Goal: Task Accomplishment & Management: Manage account settings

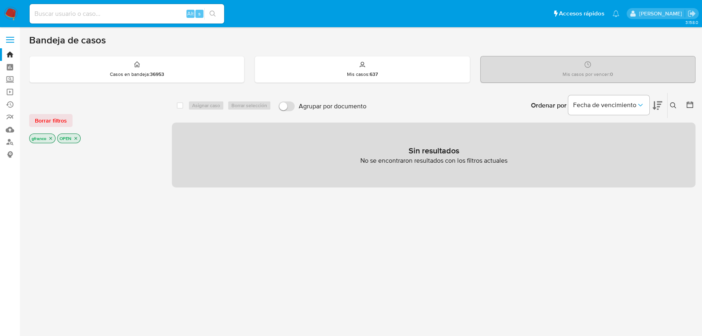
click at [265, 200] on div "select-all-cases-checkbox Asignar caso Borrar selección Agrupar por documento O…" at bounding box center [434, 275] width 524 height 367
click at [153, 194] on div at bounding box center [94, 283] width 130 height 276
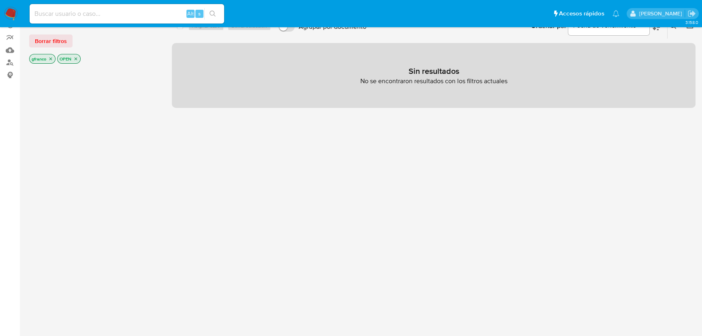
click at [324, 202] on div "select-all-cases-checkbox Asignar caso Borrar selección Agrupar por documento O…" at bounding box center [434, 196] width 524 height 367
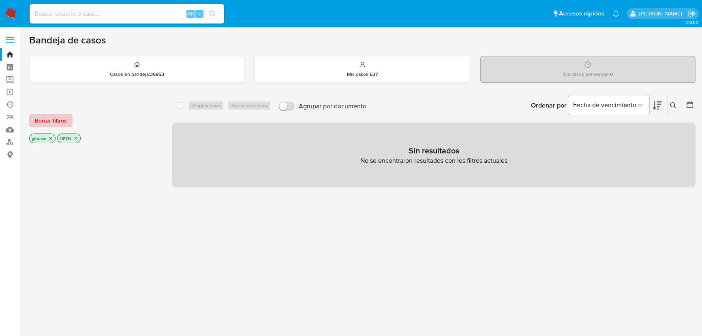
click at [32, 121] on button "Borrar filtros" at bounding box center [50, 120] width 43 height 13
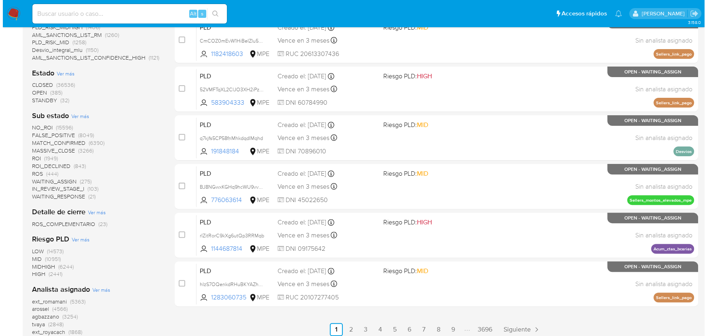
scroll to position [295, 0]
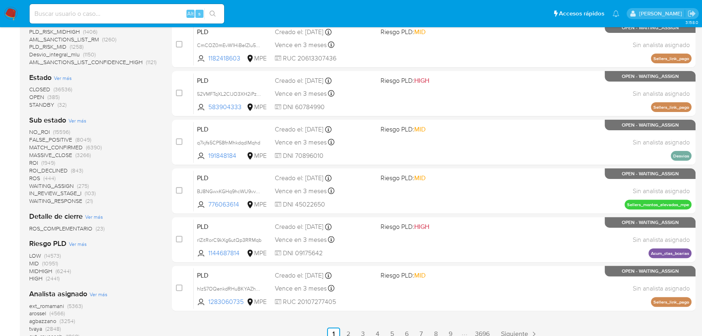
click at [78, 118] on span "Ver más" at bounding box center [78, 120] width 18 height 7
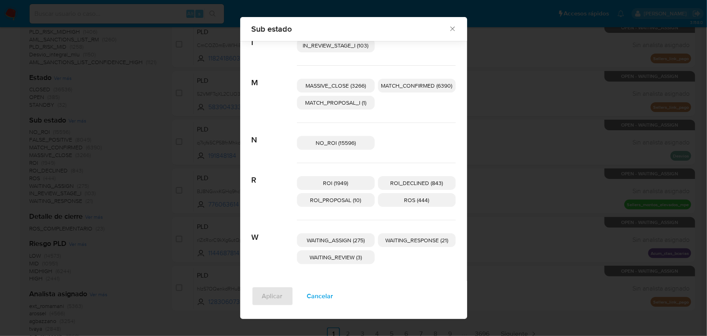
scroll to position [111, 0]
click at [341, 200] on span "ROI_PROPOSAL (10)" at bounding box center [336, 199] width 51 height 8
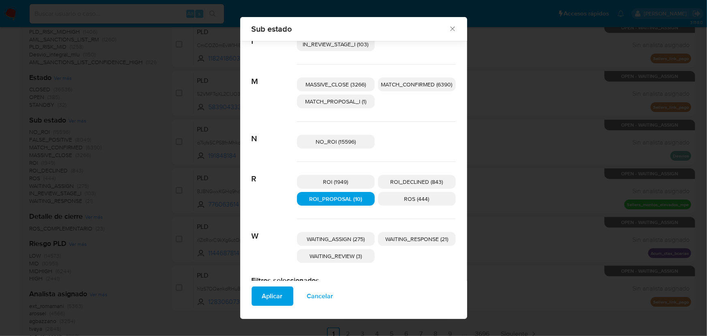
click at [264, 294] on span "Aplicar" at bounding box center [272, 296] width 21 height 18
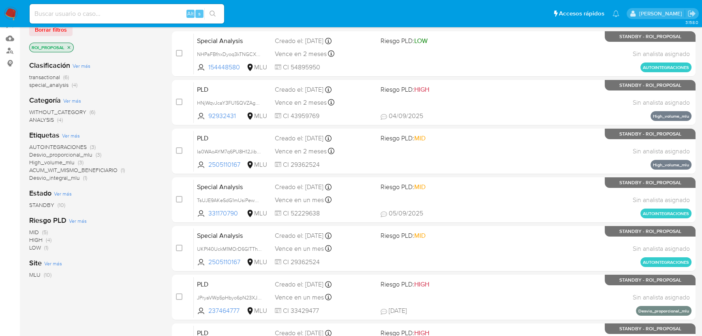
scroll to position [73, 0]
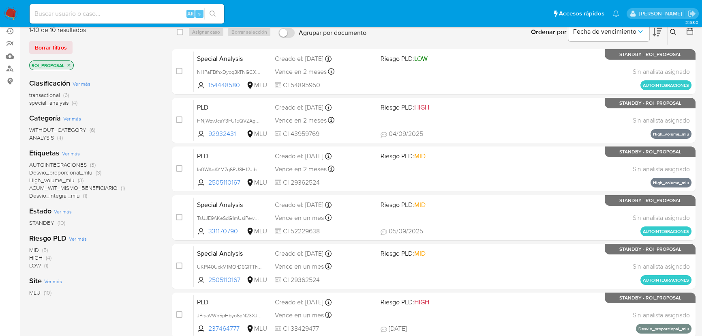
click at [41, 220] on span "STANDBY" at bounding box center [41, 223] width 25 height 8
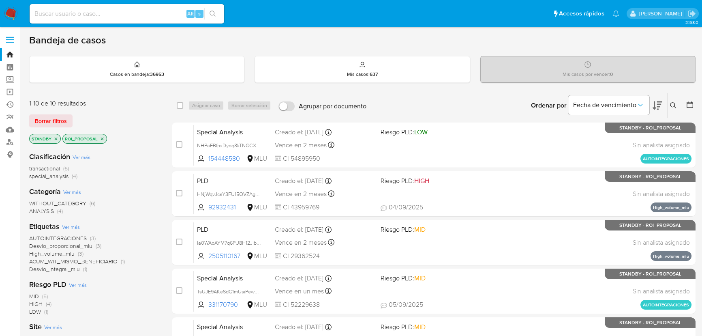
click at [143, 214] on div "WITHOUT_CATEGORY (6) ANALYSIS (4)" at bounding box center [94, 206] width 130 height 15
click at [149, 270] on div "AUTOINTEGRACIONES (3) Desvio_proporcional_mlu (3) High_volume_mlu (3) ACUM_WIT_…" at bounding box center [94, 253] width 130 height 38
click at [657, 107] on icon at bounding box center [658, 106] width 10 height 10
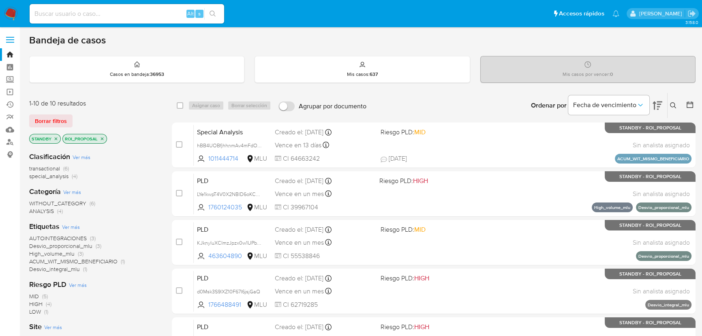
click at [134, 183] on div "Clasificación Ver más transactional (6) special_analysis (4) Categoría Ver más …" at bounding box center [94, 283] width 130 height 276
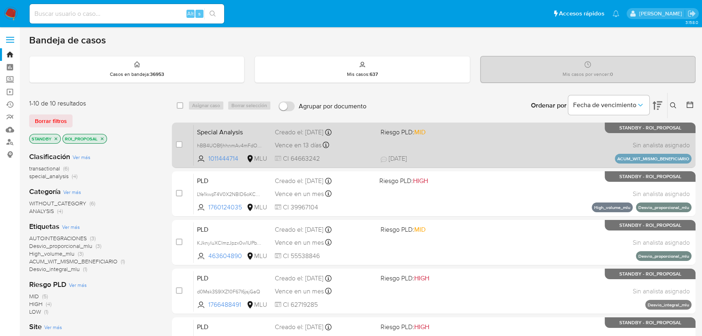
click at [446, 148] on div "Special Analysis hBB4UOBfjhhnmAv4mFdObmgY 1011444714 MLU Riesgo PLD: MID Creado…" at bounding box center [443, 144] width 498 height 41
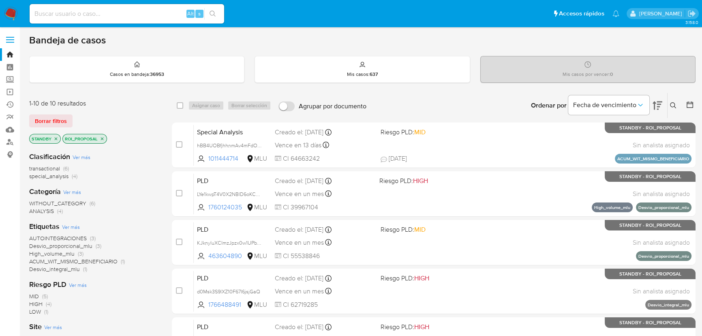
click at [143, 211] on div "WITHOUT_CATEGORY (6) ANALYSIS (4)" at bounding box center [94, 206] width 130 height 15
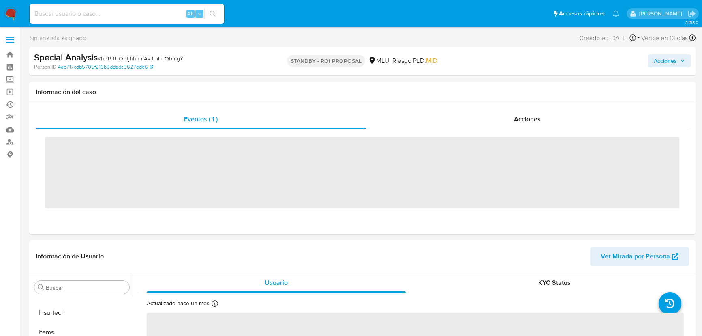
scroll to position [362, 0]
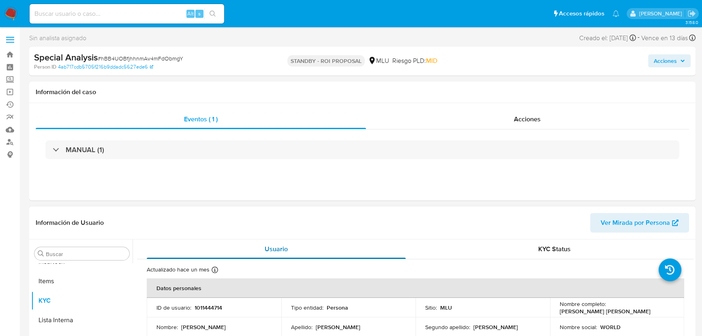
click at [327, 244] on div "Usuario" at bounding box center [276, 248] width 259 height 19
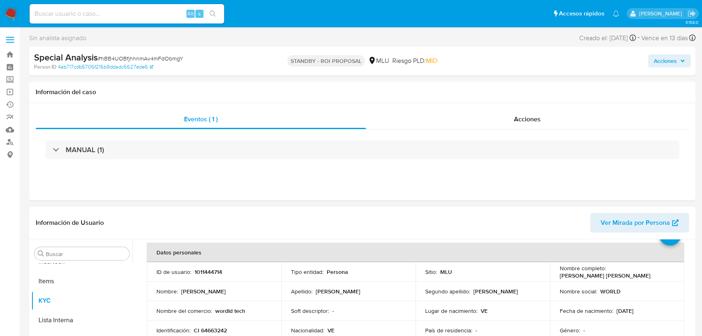
select select "10"
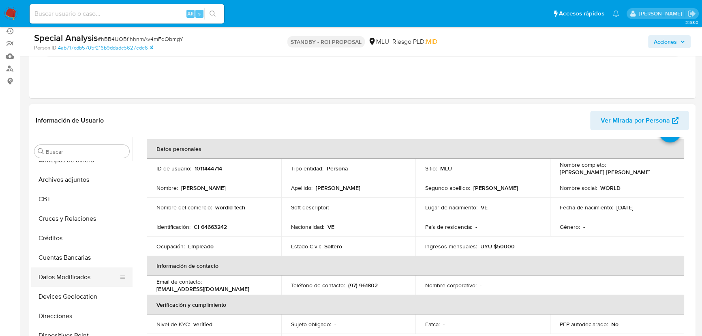
scroll to position [0, 0]
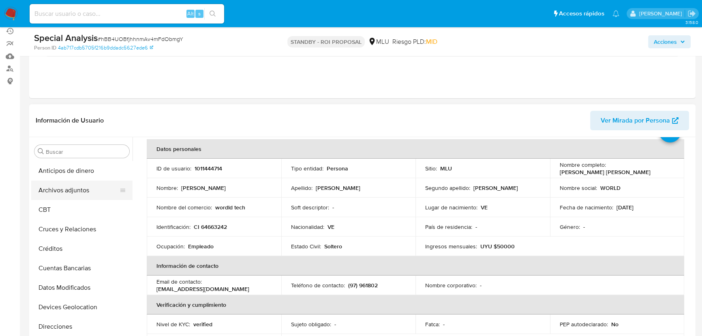
click at [68, 191] on button "Archivos adjuntos" at bounding box center [78, 189] width 95 height 19
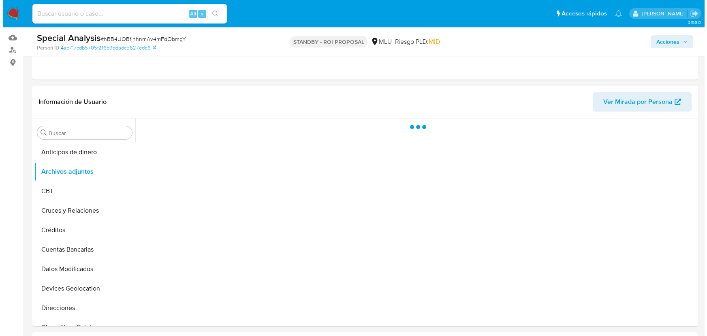
scroll to position [110, 0]
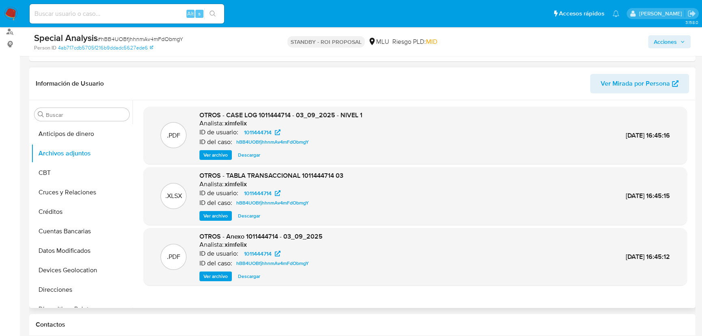
click at [222, 157] on span "Ver archivo" at bounding box center [216, 155] width 24 height 8
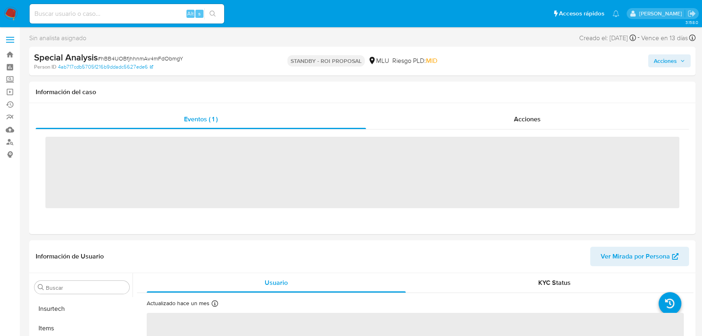
scroll to position [362, 0]
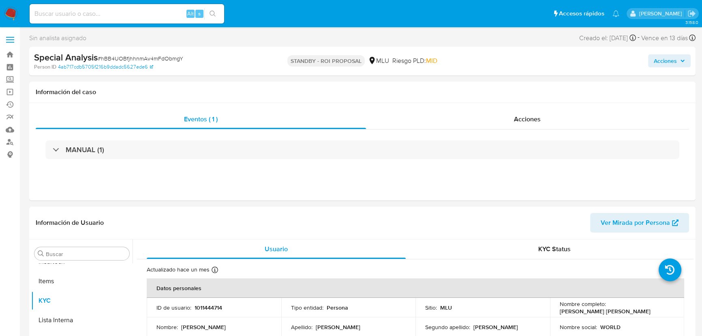
select select "10"
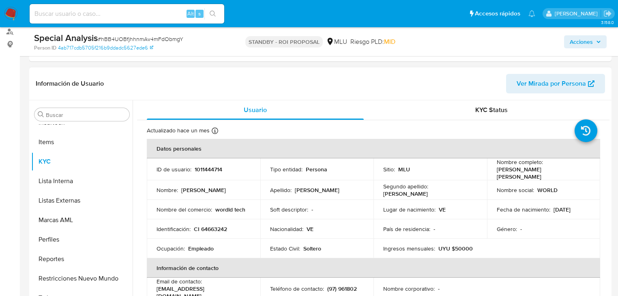
click at [405, 167] on p "MLU" at bounding box center [404, 168] width 12 height 7
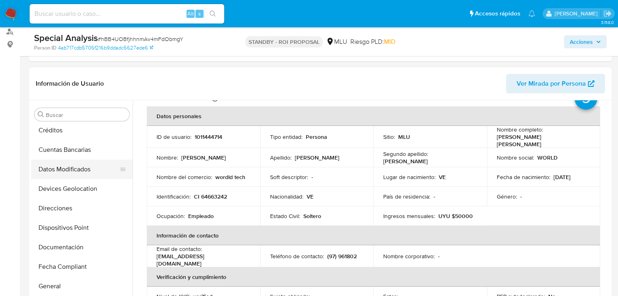
scroll to position [70, 0]
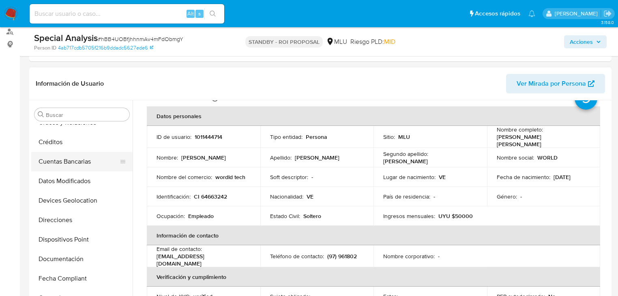
click at [82, 161] on button "Cuentas Bancarias" at bounding box center [78, 161] width 95 height 19
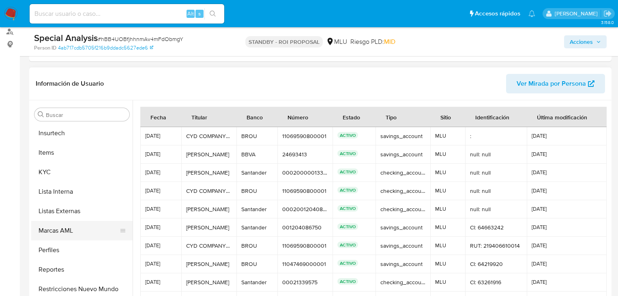
scroll to position [357, 0]
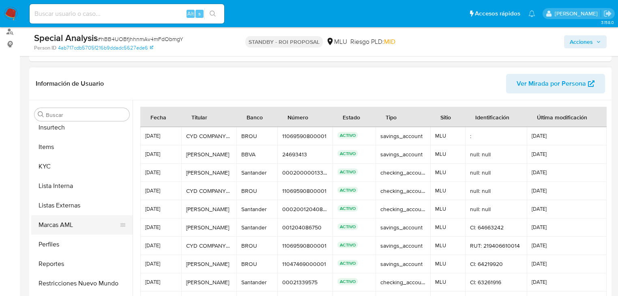
click at [74, 224] on button "Marcas AML" at bounding box center [78, 224] width 95 height 19
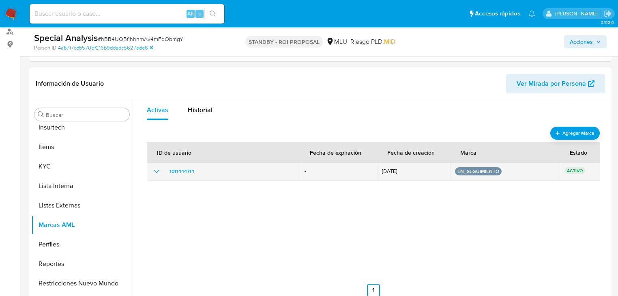
click at [156, 174] on icon "show_hidden_detail_by_id_1011444714" at bounding box center [157, 171] width 10 height 10
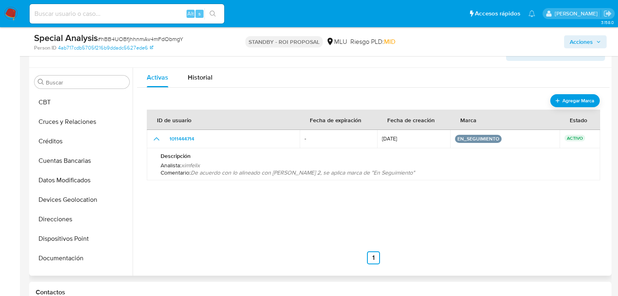
scroll to position [0, 0]
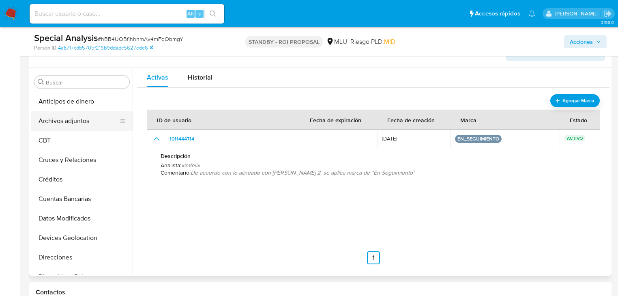
click at [81, 121] on button "Archivos adjuntos" at bounding box center [78, 120] width 95 height 19
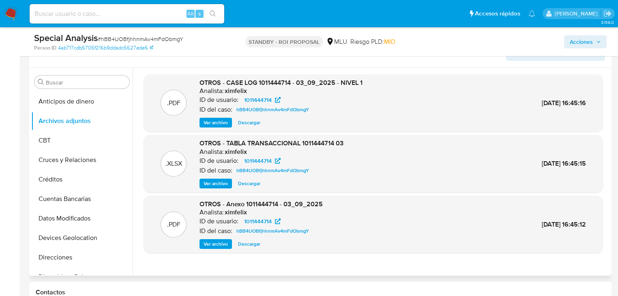
click at [216, 124] on span "Ver archivo" at bounding box center [216, 122] width 24 height 8
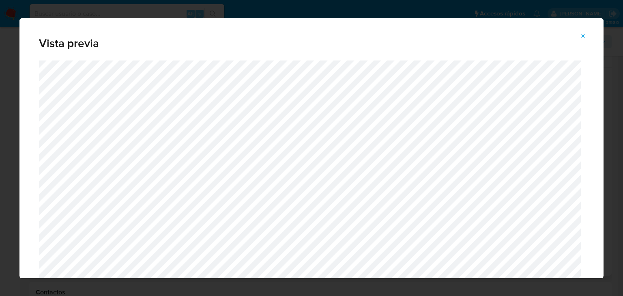
click at [588, 31] on button "Attachment preview" at bounding box center [583, 36] width 18 height 13
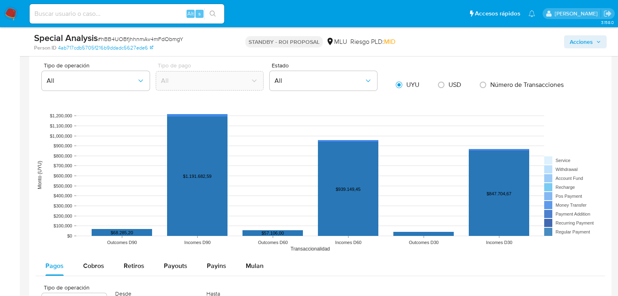
scroll to position [662, 0]
click at [101, 261] on span "Cobros" at bounding box center [93, 265] width 21 height 9
select select "10"
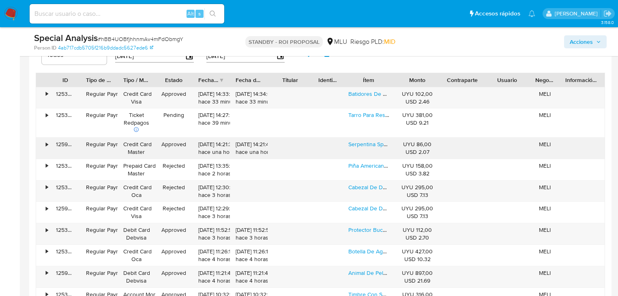
scroll to position [921, 0]
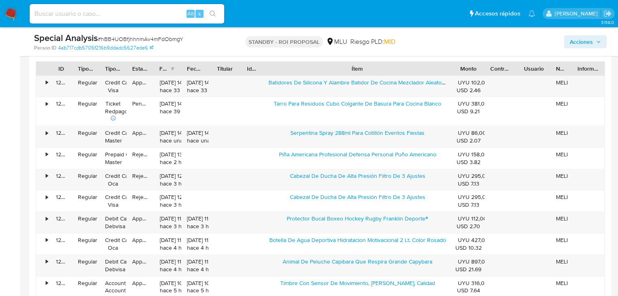
drag, startPoint x: 394, startPoint y: 67, endPoint x: 531, endPoint y: 69, distance: 136.6
click at [531, 69] on div "ID Tipo de operación Tipo / Método Estado Fecha de creación Fecha de aprobación…" at bounding box center [320, 69] width 568 height 14
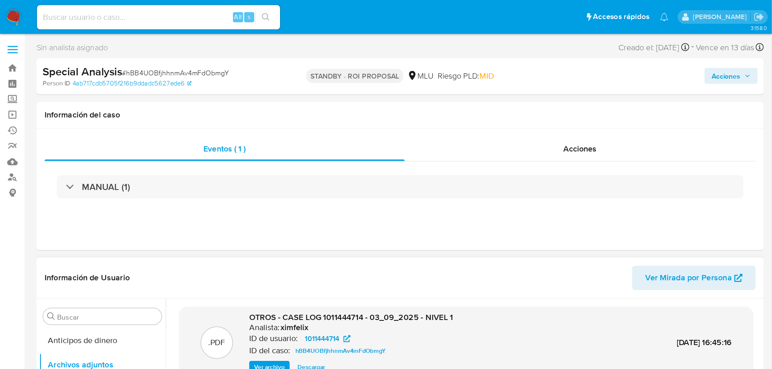
scroll to position [97, 0]
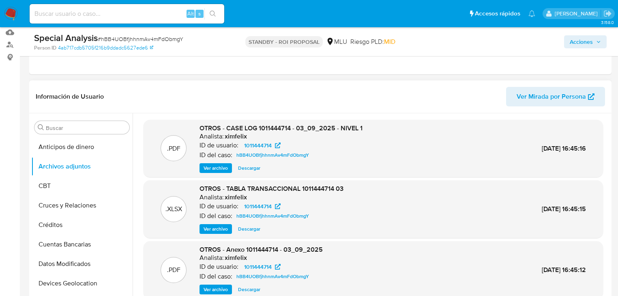
click at [227, 170] on span "Ver archivo" at bounding box center [216, 168] width 24 height 8
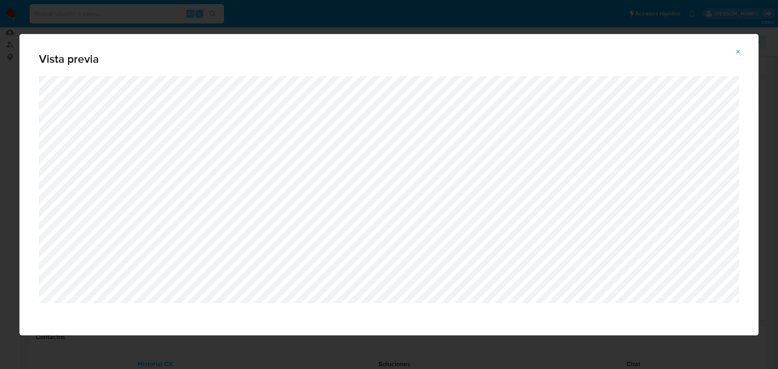
click at [707, 51] on button "Attachment preview" at bounding box center [739, 51] width 18 height 13
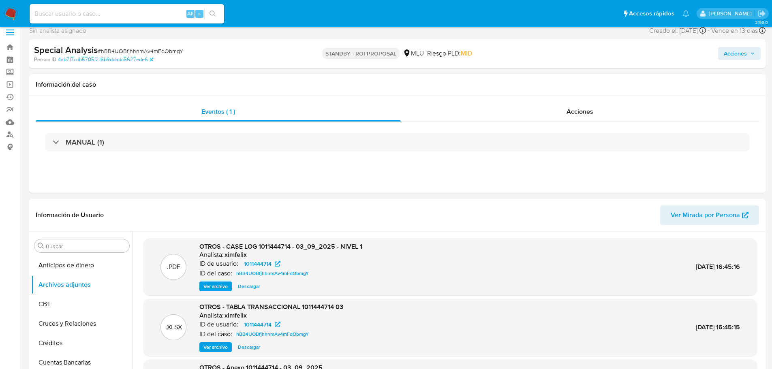
scroll to position [0, 0]
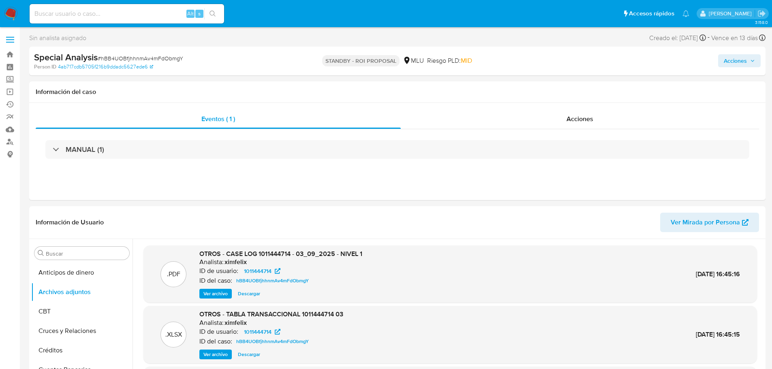
click at [175, 58] on span "# hBB4UOBfjhhnmAv4mFdObmgY" at bounding box center [141, 58] width 86 height 8
copy span "hBB4UOBfjhhnmAv4mFdObmgY"
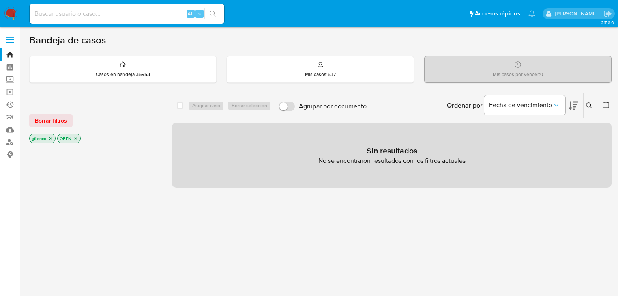
click at [4, 13] on img at bounding box center [11, 14] width 14 height 14
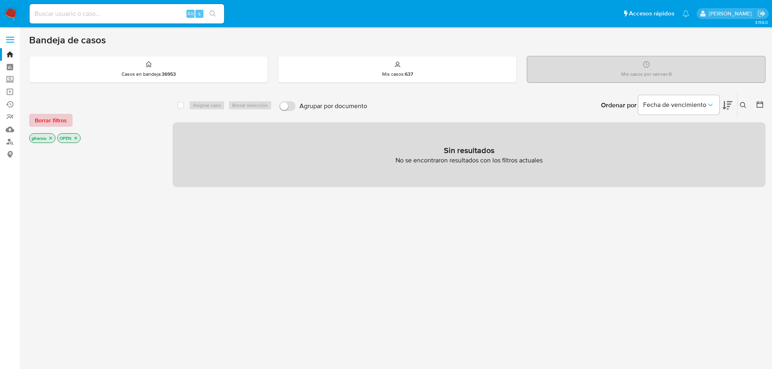
click at [66, 121] on button "Borrar filtros" at bounding box center [50, 120] width 43 height 13
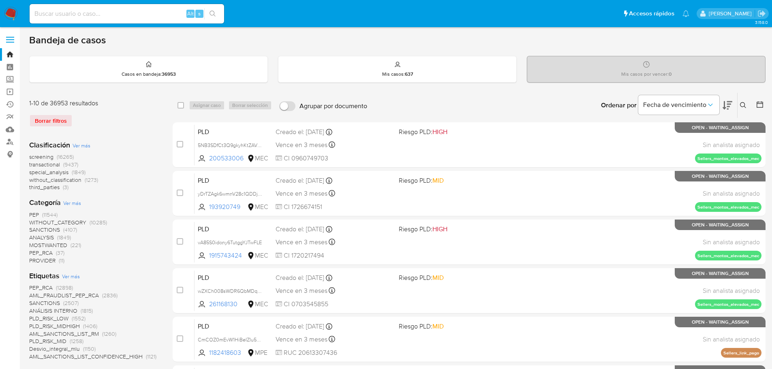
click at [743, 107] on icon at bounding box center [743, 105] width 6 height 6
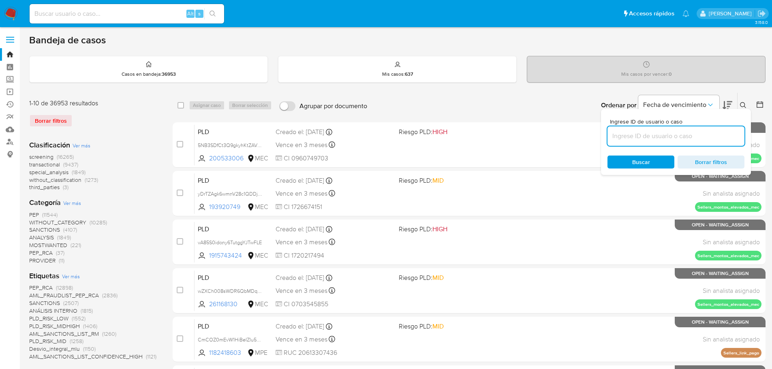
click at [677, 134] on input at bounding box center [676, 136] width 137 height 11
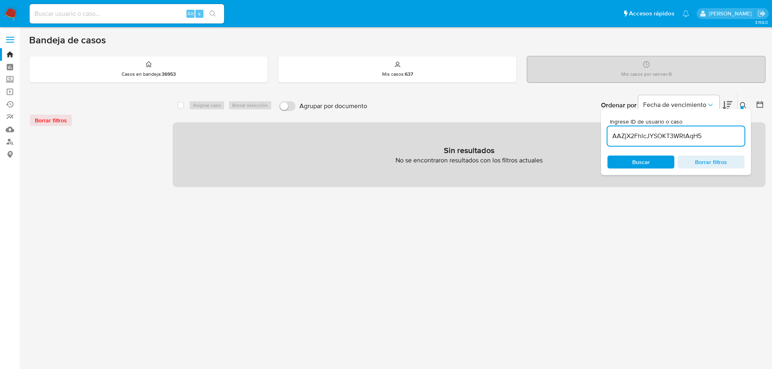
click at [705, 135] on input "AAZjX2FhlcJYSOKT3WRtAqH5" at bounding box center [676, 136] width 137 height 11
type input "AAZjX2FhlcJYSOKT3WRtAqH5"
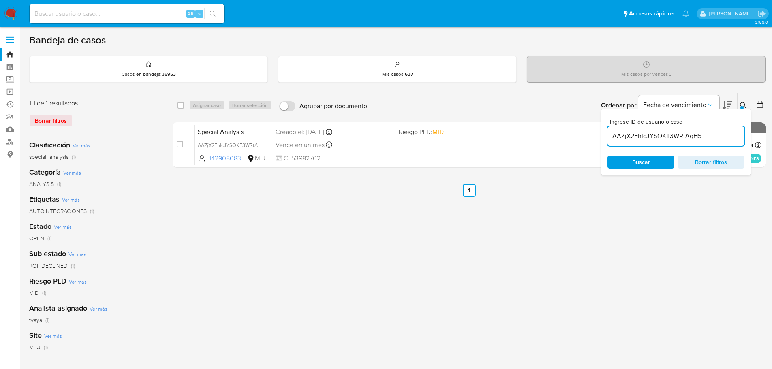
click at [712, 233] on div "select-all-cases-checkbox Asignar caso Borrar selección Agrupar por documento O…" at bounding box center [469, 270] width 593 height 356
click at [744, 106] on icon at bounding box center [743, 105] width 6 height 6
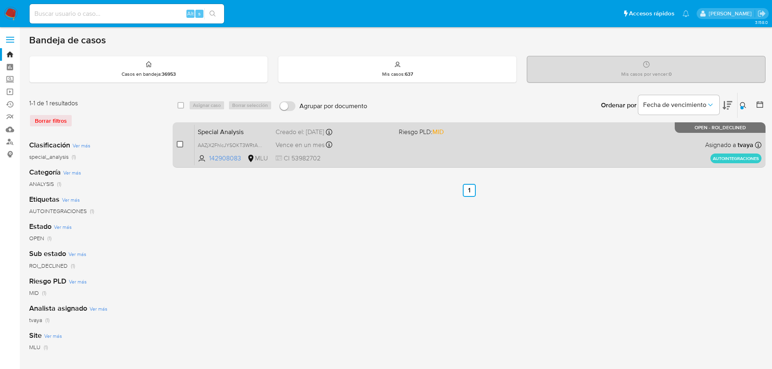
click at [181, 143] on input "checkbox" at bounding box center [180, 144] width 6 height 6
checkbox input "true"
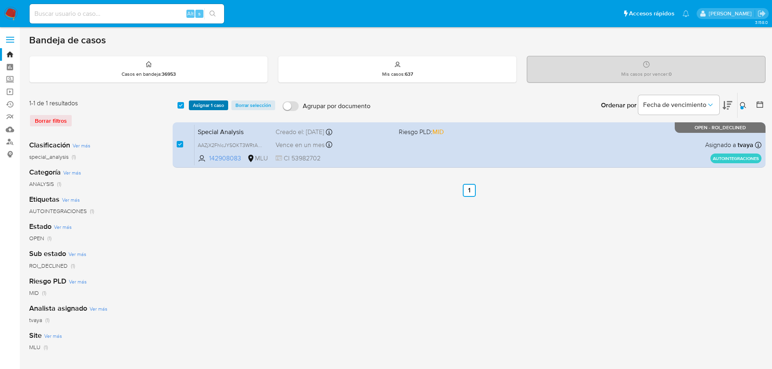
click at [212, 108] on span "Asignar 1 caso" at bounding box center [208, 105] width 31 height 8
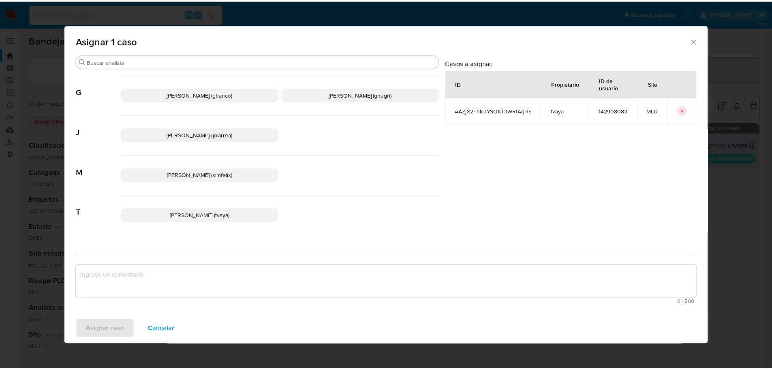
scroll to position [81, 0]
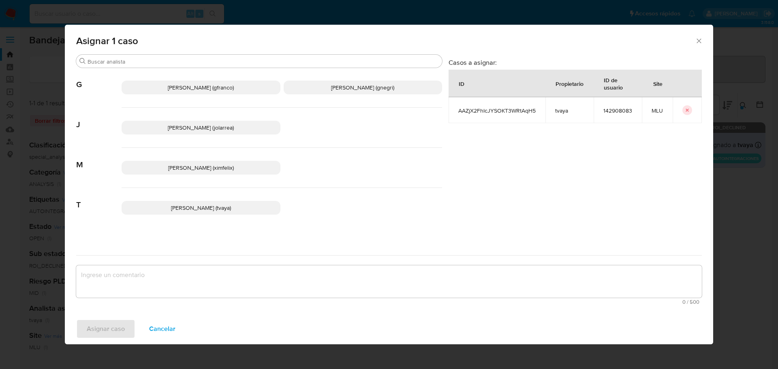
click at [214, 173] on p "Maria Ximena Felix (ximfelix)" at bounding box center [201, 168] width 159 height 14
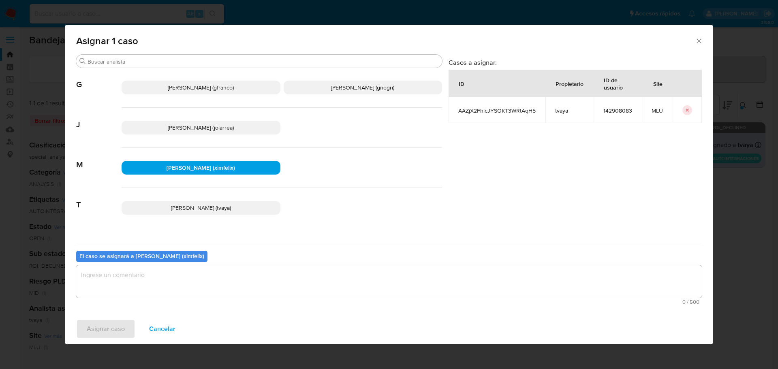
click at [242, 283] on textarea "assign-modal" at bounding box center [389, 282] width 626 height 32
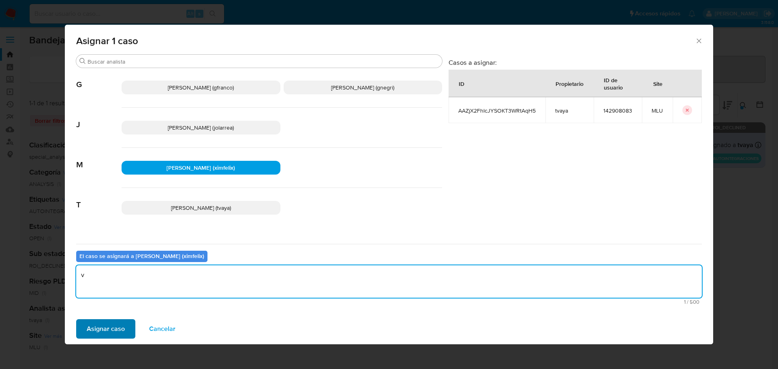
type textarea "v"
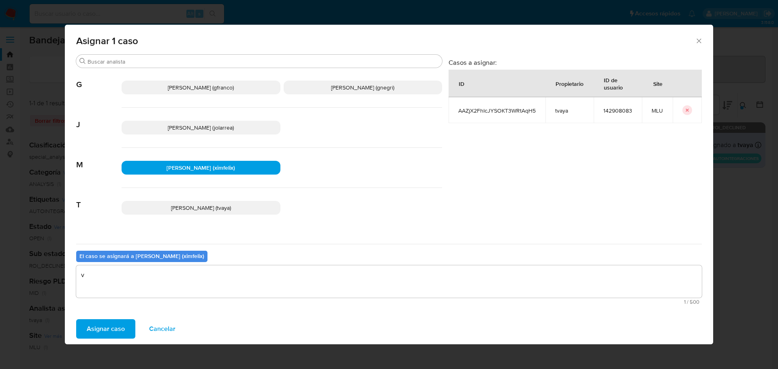
click at [91, 326] on span "Asignar caso" at bounding box center [106, 329] width 38 height 18
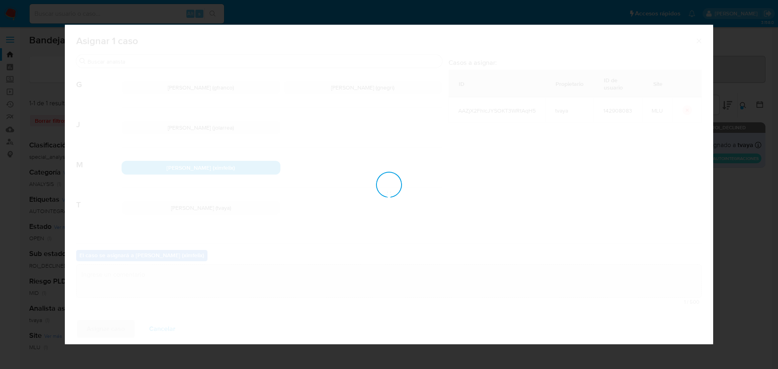
checkbox input "false"
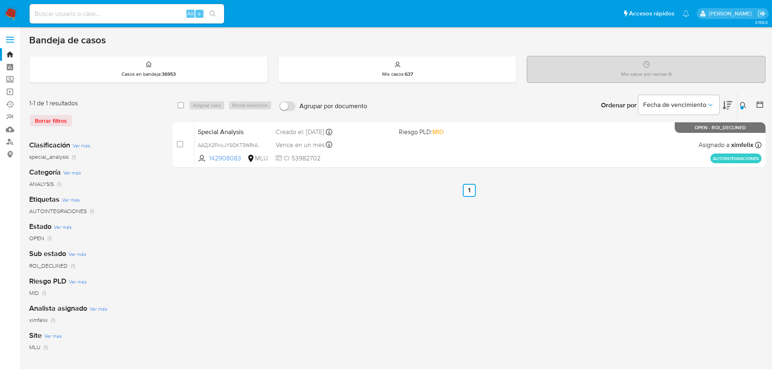
click at [279, 228] on div "select-all-cases-checkbox Asignar caso Borrar selección Agrupar por documento O…" at bounding box center [469, 270] width 593 height 356
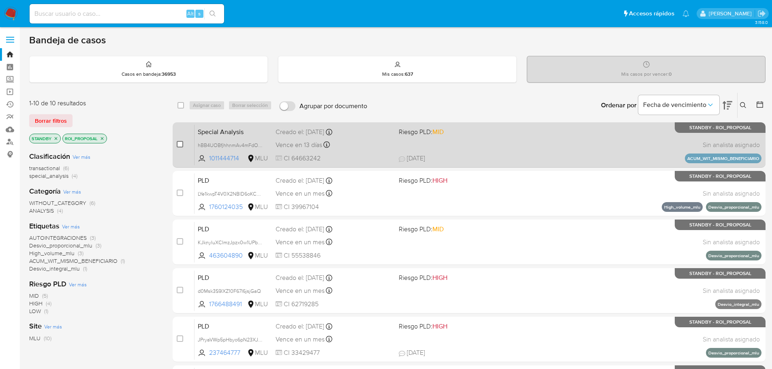
click at [183, 144] on div "case-item-checkbox No es posible asignar el caso" at bounding box center [186, 144] width 18 height 41
click at [180, 145] on input "checkbox" at bounding box center [180, 144] width 6 height 6
checkbox input "true"
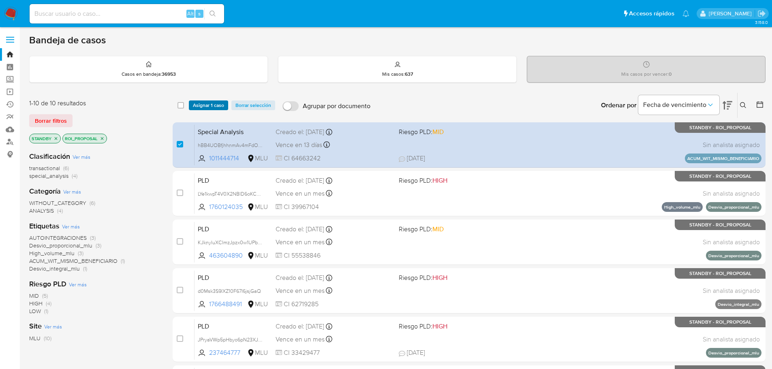
click at [201, 109] on span "Asignar 1 caso" at bounding box center [208, 105] width 31 height 8
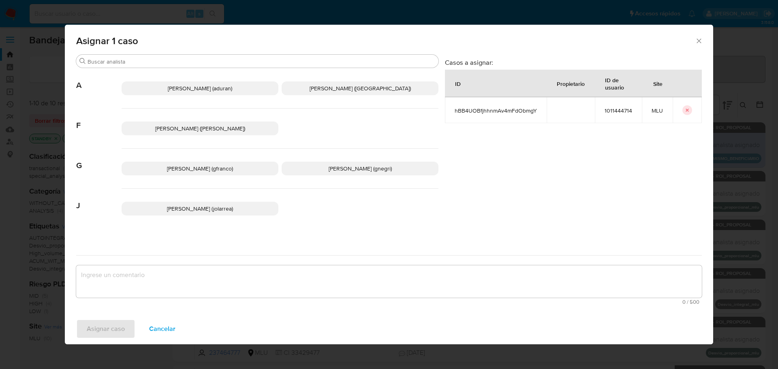
click at [210, 172] on span "Giorgio Franco Cabrera (gfranco)" at bounding box center [200, 169] width 66 height 8
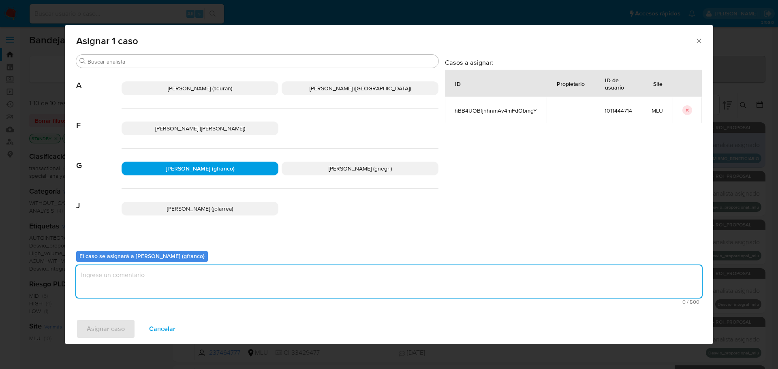
click at [214, 275] on textarea "assign-modal" at bounding box center [389, 282] width 626 height 32
type textarea "v"
click at [90, 327] on span "Asignar caso" at bounding box center [106, 329] width 38 height 18
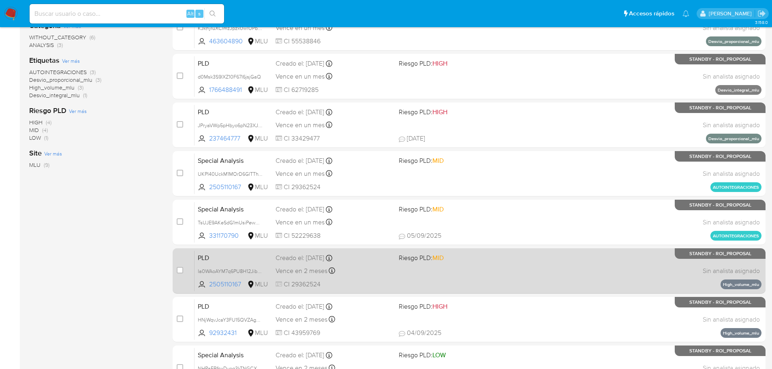
scroll to position [89, 0]
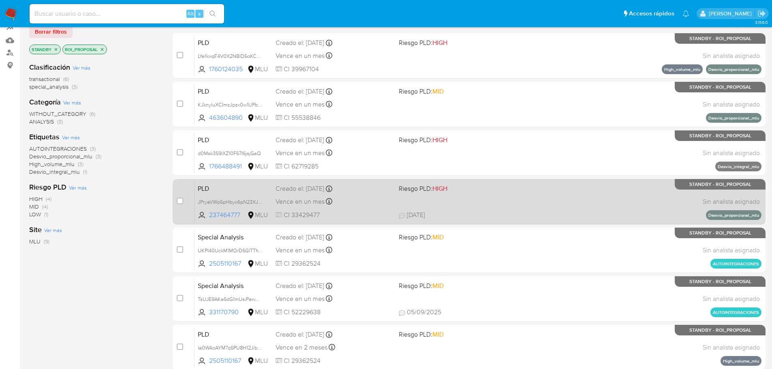
click at [499, 206] on div "PLD JPryaVWp5pHbyo6pN23XJ5ev 237464777 MLU Riesgo PLD: HIGH Creado el: 12/07/20…" at bounding box center [478, 201] width 567 height 41
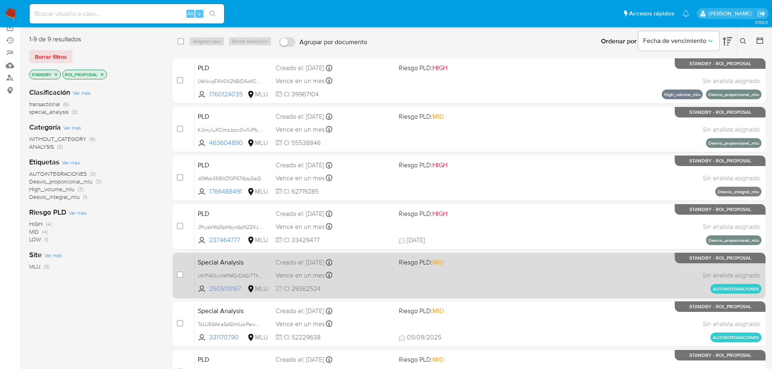
scroll to position [0, 0]
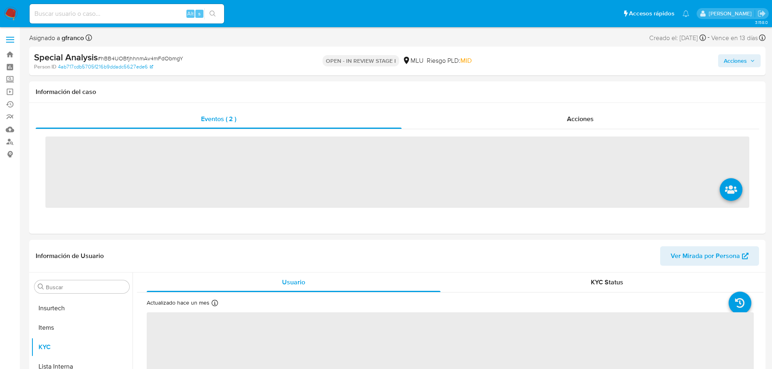
scroll to position [362, 0]
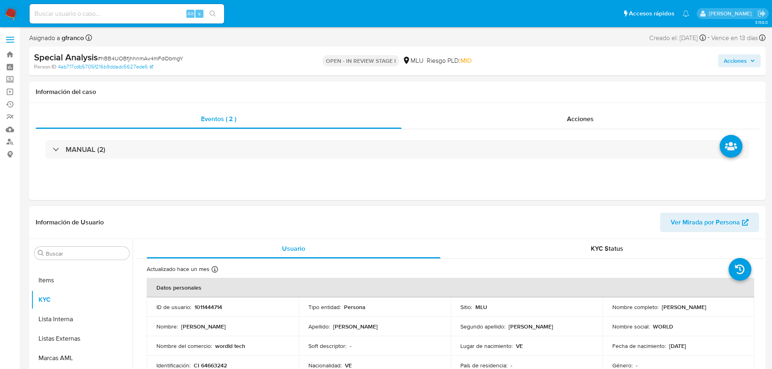
select select "10"
drag, startPoint x: 745, startPoint y: 64, endPoint x: 727, endPoint y: 66, distance: 18.8
click at [745, 64] on span "Acciones" at bounding box center [735, 60] width 23 height 13
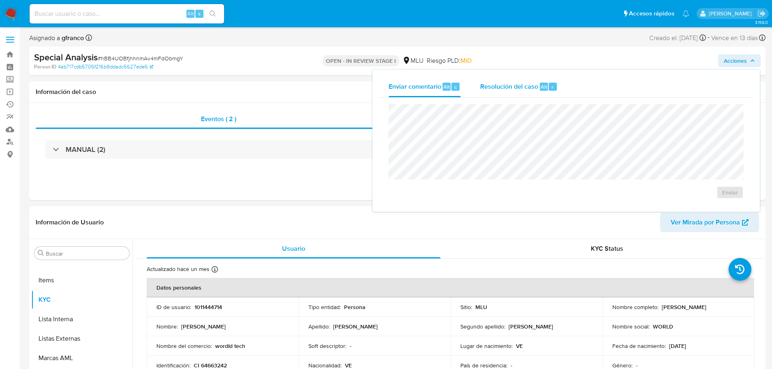
click at [514, 88] on span "Resolución del caso" at bounding box center [509, 86] width 58 height 9
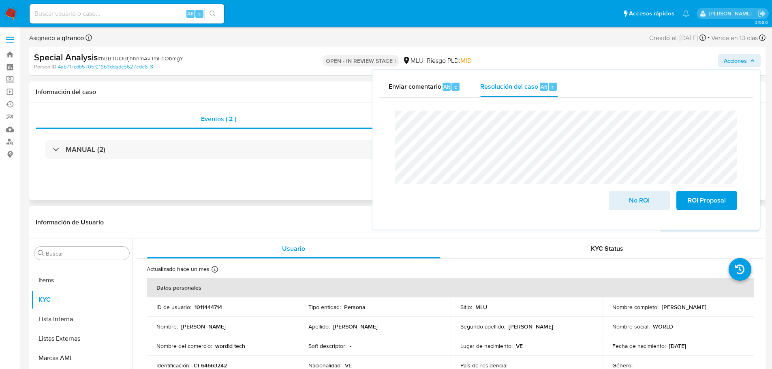
click at [233, 103] on div "Eventos ( 2 ) Acciones MANUAL (2)" at bounding box center [397, 151] width 737 height 97
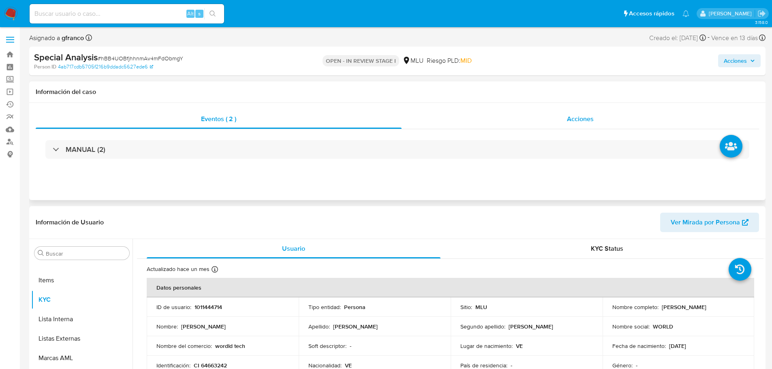
click at [557, 118] on div "Acciones" at bounding box center [581, 118] width 358 height 19
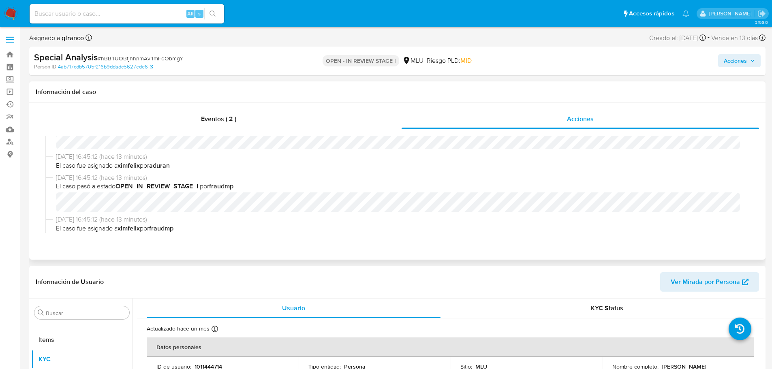
scroll to position [0, 0]
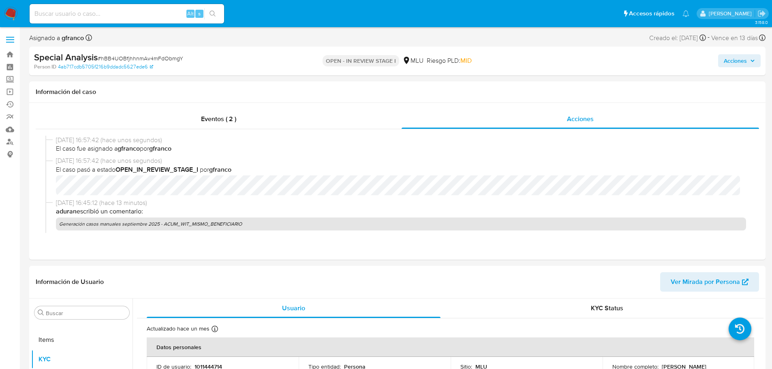
click at [737, 60] on span "Acciones" at bounding box center [735, 60] width 23 height 13
click at [746, 58] on span "Acciones" at bounding box center [735, 60] width 23 height 13
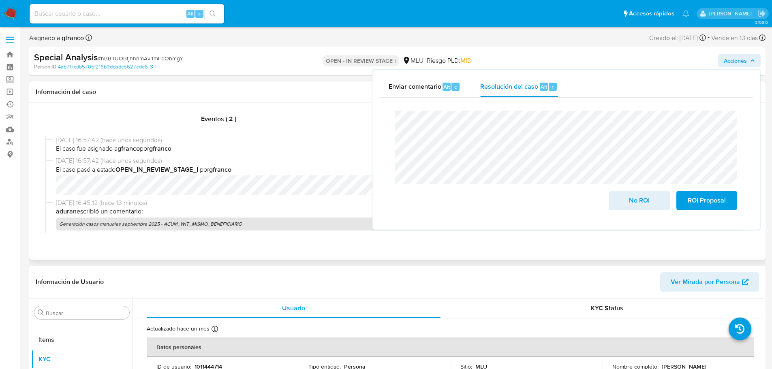
click at [351, 152] on span "El caso fue asignado a gfranco por gfranco" at bounding box center [401, 148] width 690 height 9
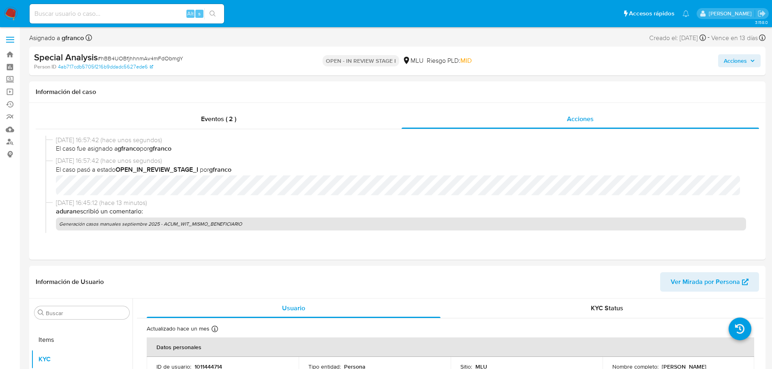
click at [369, 266] on div "Información de Usuario Ver Mirada por Persona" at bounding box center [397, 282] width 737 height 33
click at [749, 58] on span "Acciones" at bounding box center [739, 60] width 31 height 11
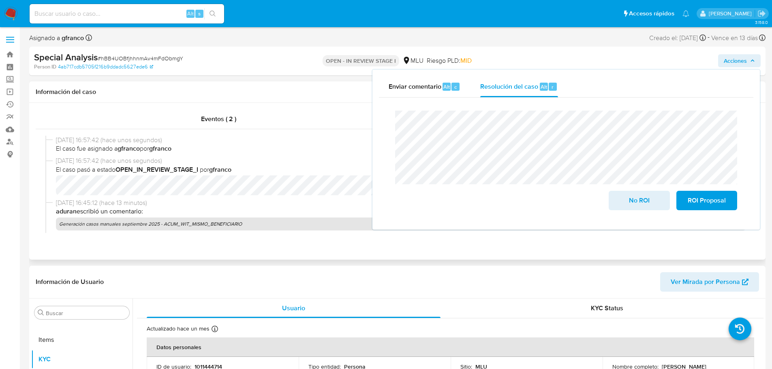
click at [215, 206] on span "12/09/2025 16:45:12 (hace 13 minutos)" at bounding box center [401, 203] width 690 height 9
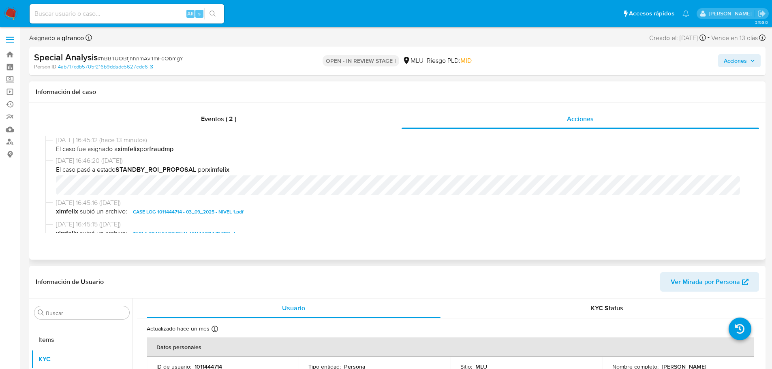
scroll to position [243, 0]
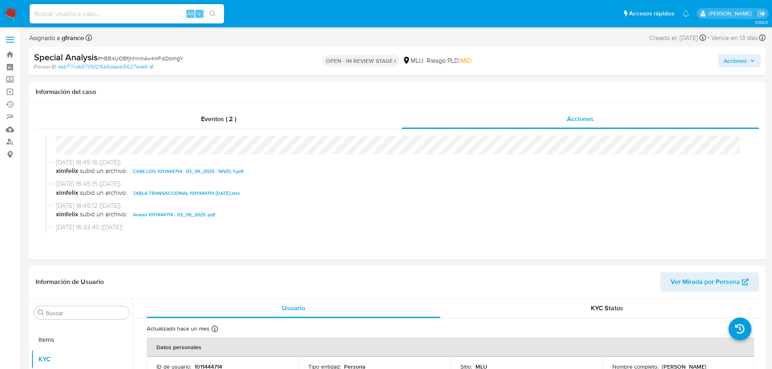
click at [177, 60] on span "# hBB4UOBfjhhnmAv4mFdObmgY" at bounding box center [141, 58] width 86 height 8
copy span "hBB4UOBfjhhnmAv4mFdObmgY"
click at [122, 227] on span "11/09/2025 16:33:40 (hace un día)" at bounding box center [401, 227] width 690 height 9
click at [125, 62] on span "# hBB4UOBfjhhnmAv4mFdObmgY" at bounding box center [141, 58] width 86 height 8
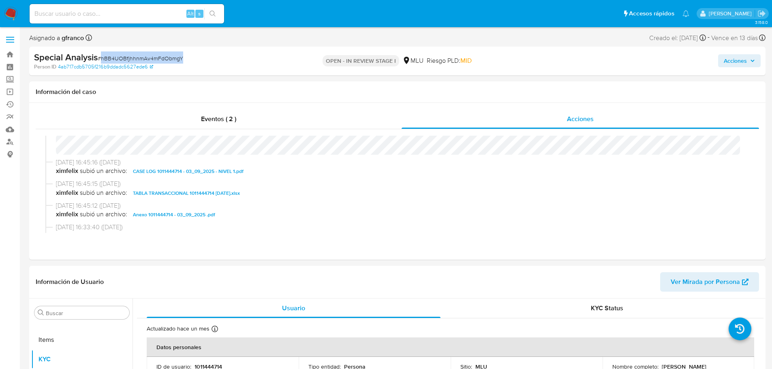
click at [125, 62] on span "# hBB4UOBfjhhnmAv4mFdObmgY" at bounding box center [141, 58] width 86 height 8
copy span "hBB4UOBfjhhnmAv4mFdObmgY"
click at [19, 3] on nav "Pausado Ver notificaciones Alt s Accesos rápidos Presiona las siguientes teclas…" at bounding box center [386, 13] width 772 height 27
click at [15, 17] on img at bounding box center [11, 14] width 14 height 14
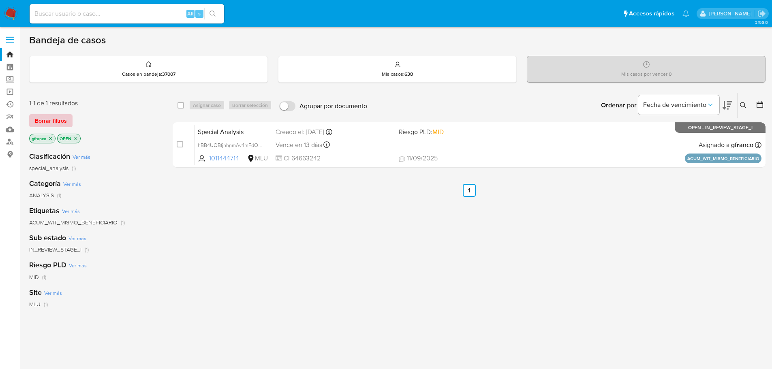
click at [52, 123] on span "Borrar filtros" at bounding box center [51, 120] width 32 height 11
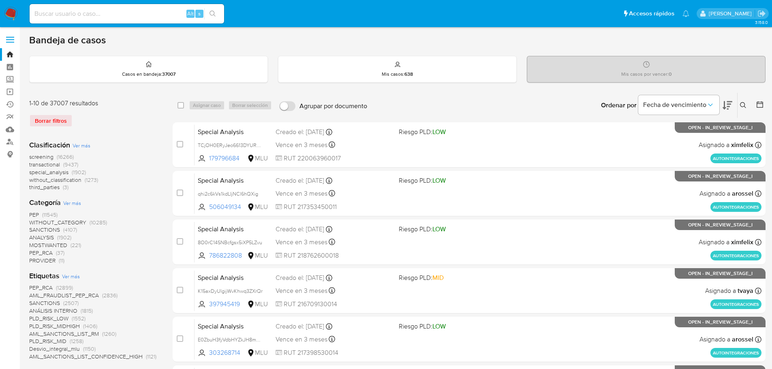
click at [741, 109] on button at bounding box center [744, 106] width 13 height 10
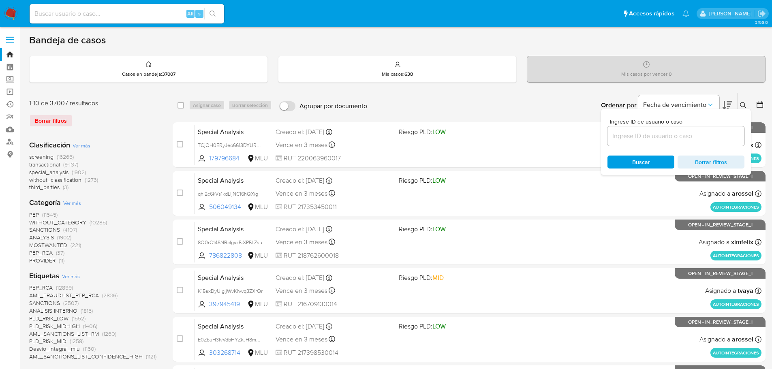
click at [666, 141] on input at bounding box center [676, 136] width 137 height 11
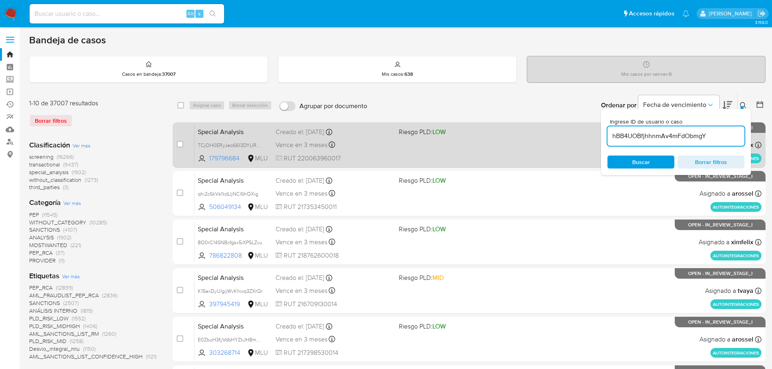
type input "hBB4UOBfjhhnmAv4mFdObmgY"
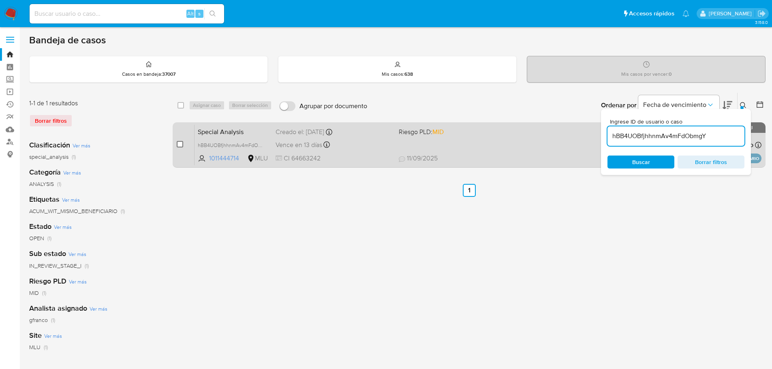
click at [179, 141] on input "checkbox" at bounding box center [180, 144] width 6 height 6
checkbox input "true"
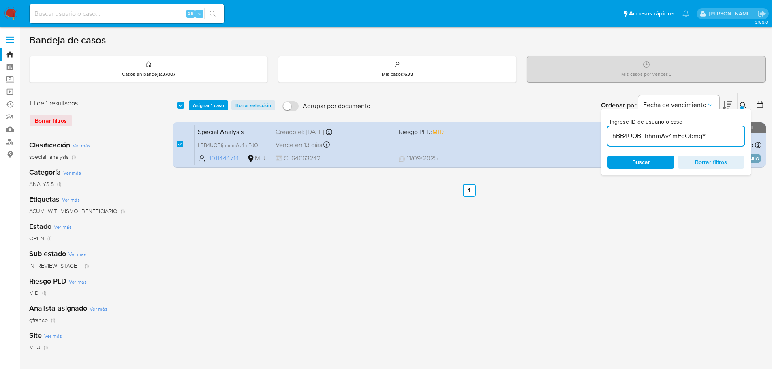
click at [740, 102] on button at bounding box center [744, 106] width 13 height 10
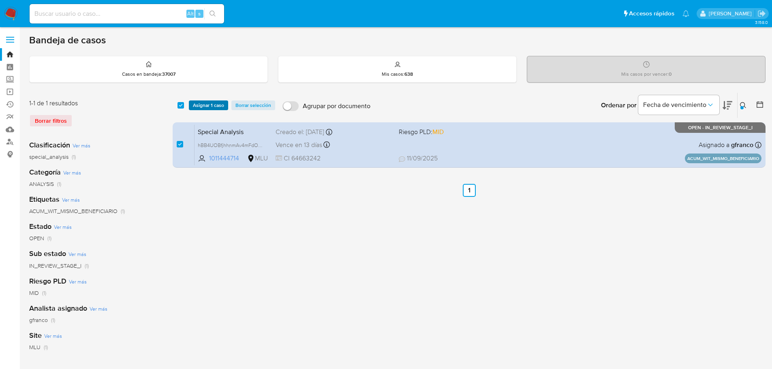
click at [208, 104] on span "Asignar 1 caso" at bounding box center [208, 105] width 31 height 8
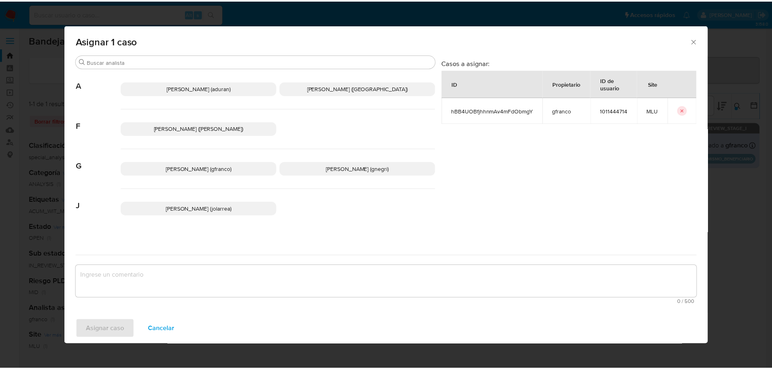
scroll to position [85, 0]
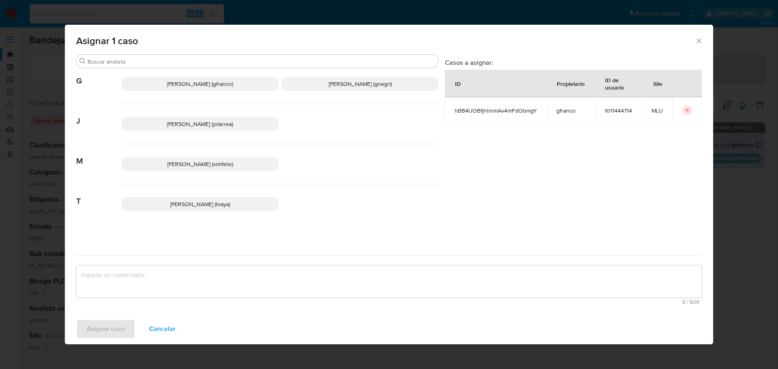
click at [197, 161] on span "[PERSON_NAME] (ximfelix)" at bounding box center [200, 164] width 66 height 8
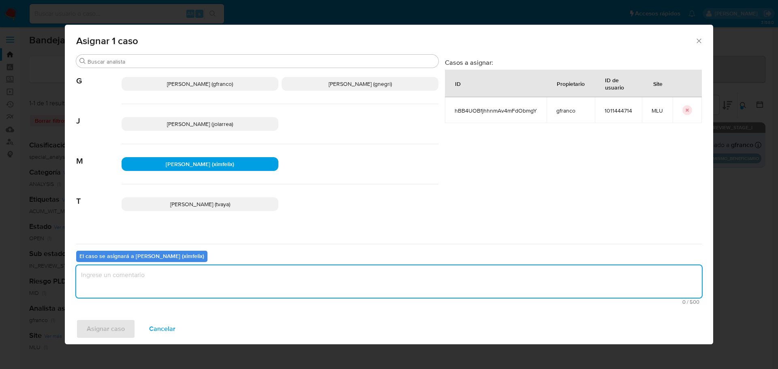
click at [192, 284] on textarea "assign-modal" at bounding box center [389, 282] width 626 height 32
type textarea "v"
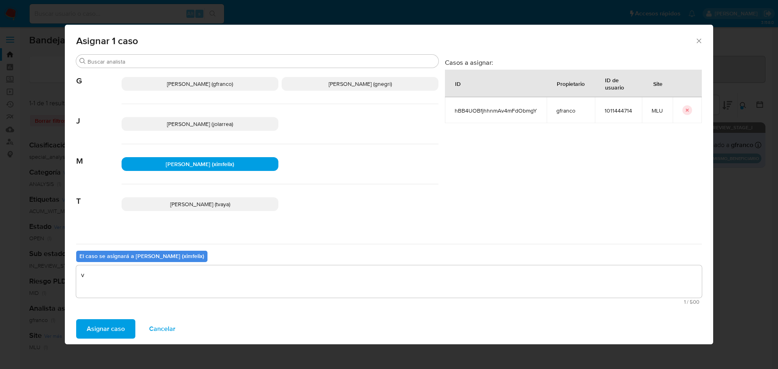
click at [117, 330] on span "Asignar caso" at bounding box center [106, 329] width 38 height 18
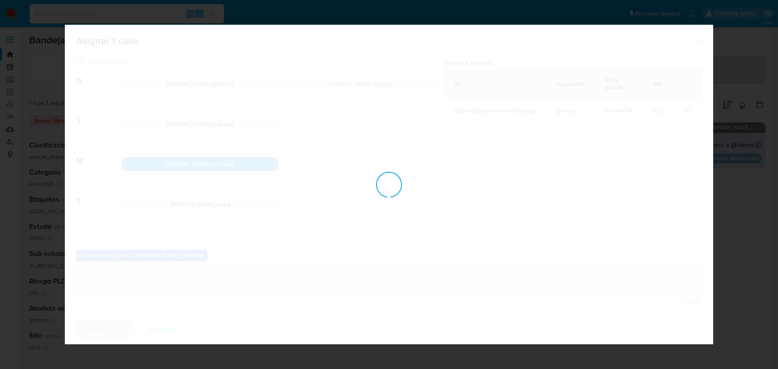
checkbox input "false"
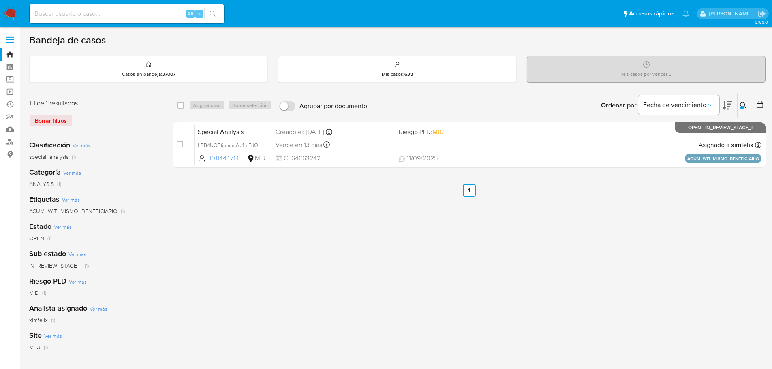
click at [372, 309] on div "select-all-cases-checkbox Asignar caso Borrar selección Agrupar por documento O…" at bounding box center [469, 270] width 593 height 356
drag, startPoint x: 202, startPoint y: 208, endPoint x: 143, endPoint y: 77, distance: 142.8
click at [202, 208] on div "select-all-cases-checkbox Asignar caso Borrar selección Agrupar por documento O…" at bounding box center [469, 270] width 593 height 356
click at [591, 226] on div "select-all-cases-checkbox Asignar caso Borrar selección Agrupar por documento O…" at bounding box center [469, 270] width 593 height 356
click at [484, 221] on div "select-all-cases-checkbox Asignar caso Borrar selección Agrupar por documento O…" at bounding box center [469, 270] width 593 height 356
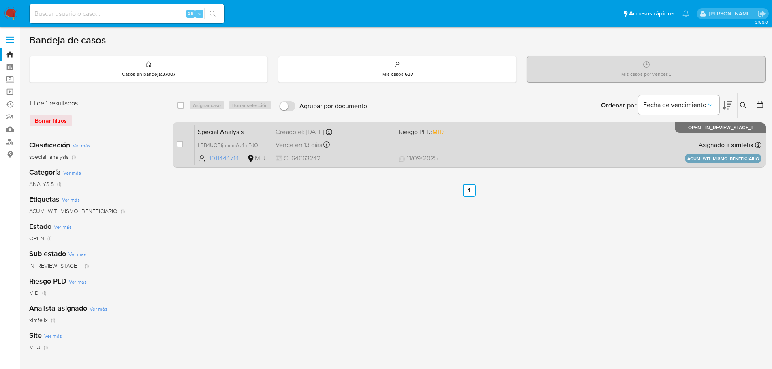
click at [588, 152] on div "Special Analysis hBB4UOBfjhhnmAv4mFdObmgY 1011444714 MLU Riesgo PLD: MID Creado…" at bounding box center [478, 144] width 567 height 41
click at [182, 144] on input "checkbox" at bounding box center [180, 144] width 6 height 6
checkbox input "true"
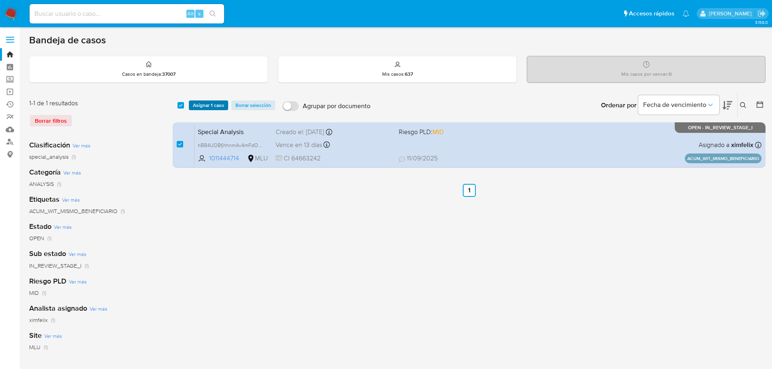
click at [206, 105] on span "Asignar 1 caso" at bounding box center [208, 105] width 31 height 8
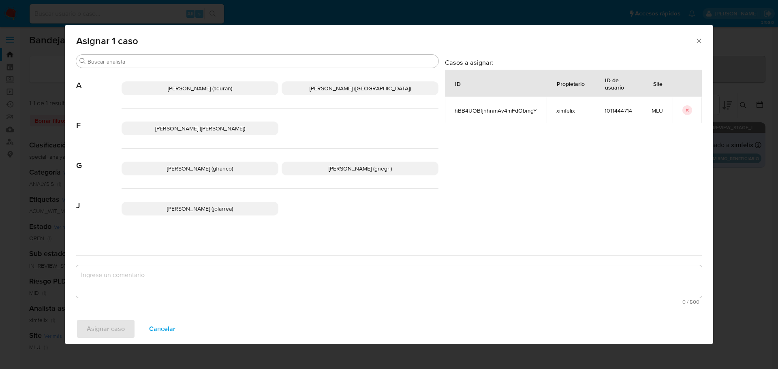
click at [227, 177] on div "[PERSON_NAME] (gfranco) [PERSON_NAME] (gnegri)" at bounding box center [280, 169] width 317 height 40
click at [221, 165] on span "[PERSON_NAME] (gfranco)" at bounding box center [200, 169] width 66 height 8
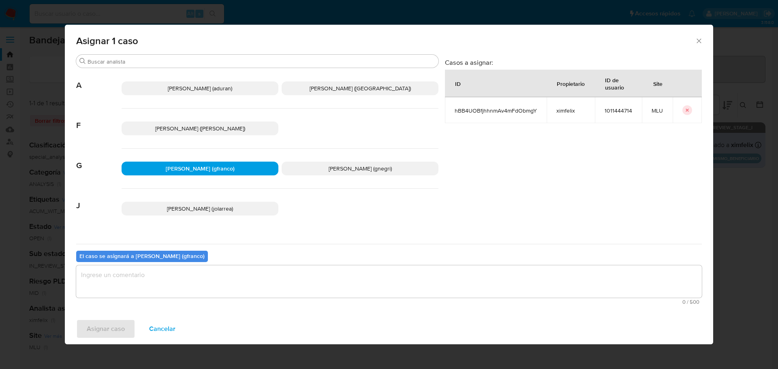
click at [230, 277] on textarea "assign-modal" at bounding box center [389, 282] width 626 height 32
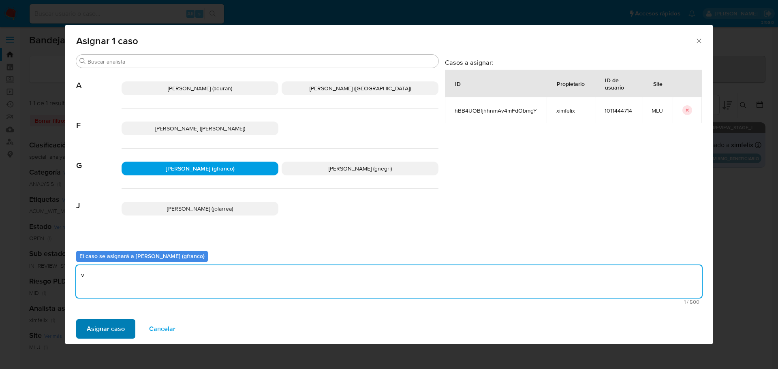
type textarea "v"
click at [103, 327] on span "Asignar caso" at bounding box center [106, 329] width 38 height 18
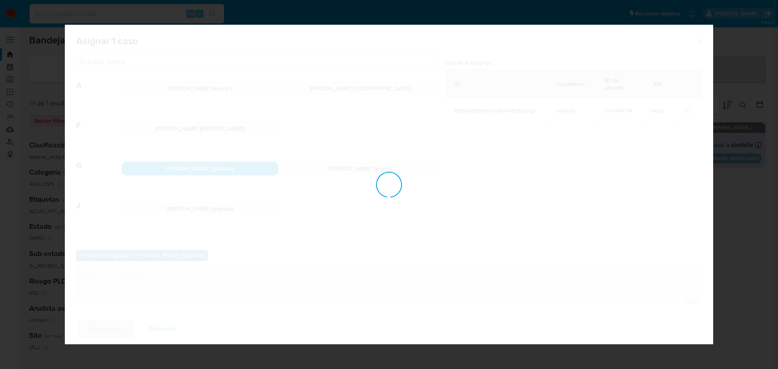
checkbox input "false"
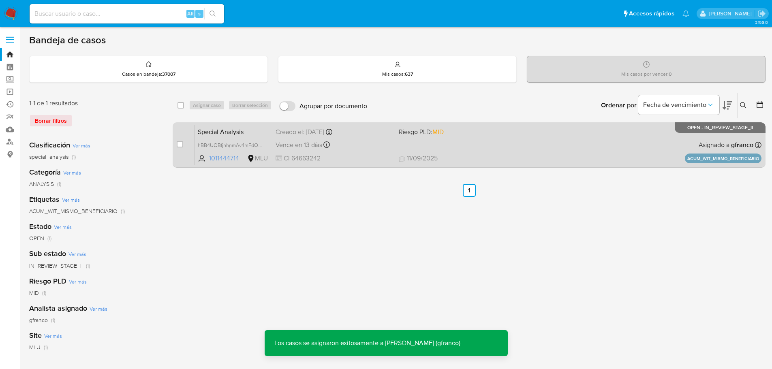
click at [595, 133] on div "Special Analysis hBB4UOBfjhhnmAv4mFdObmgY 1011444714 MLU Riesgo PLD: MID Creado…" at bounding box center [478, 144] width 567 height 41
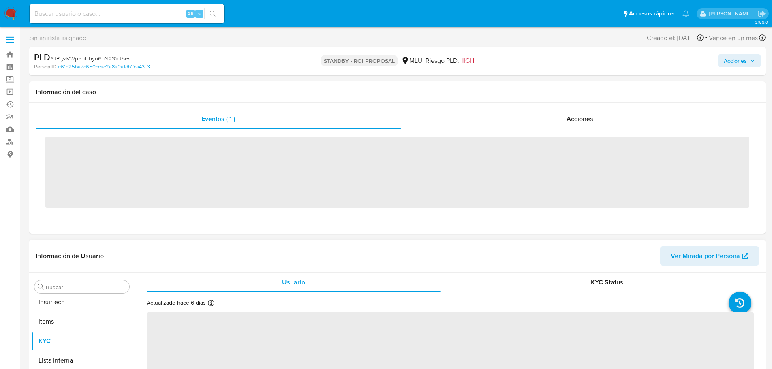
scroll to position [362, 0]
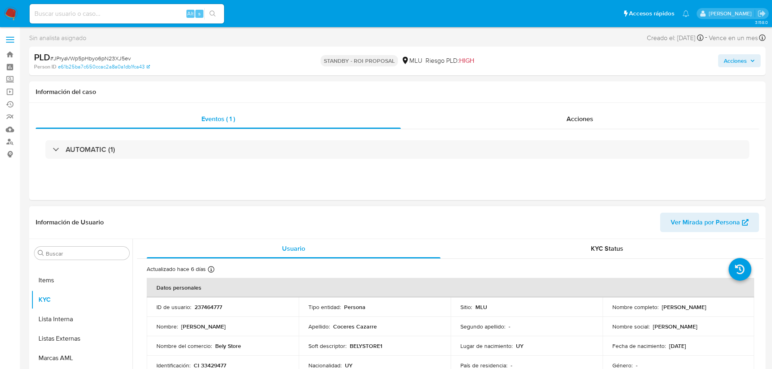
select select "10"
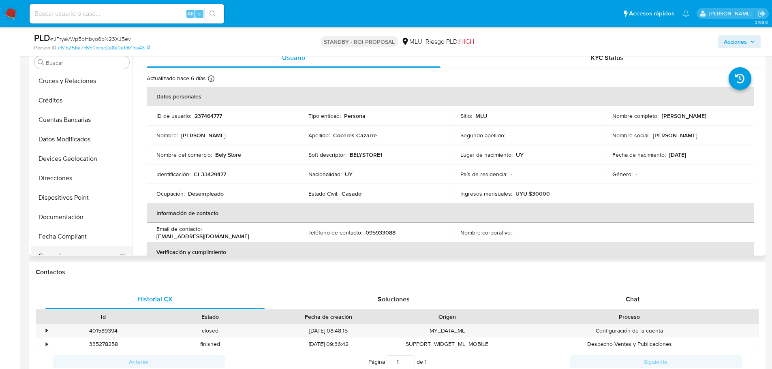
scroll to position [0, 0]
click at [95, 108] on button "Archivos adjuntos" at bounding box center [78, 101] width 95 height 19
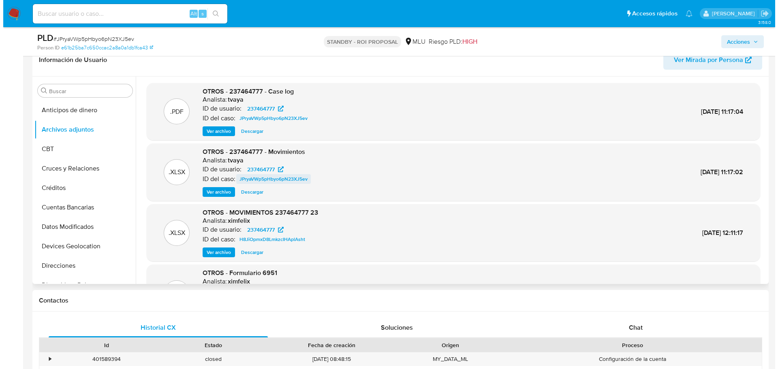
scroll to position [122, 0]
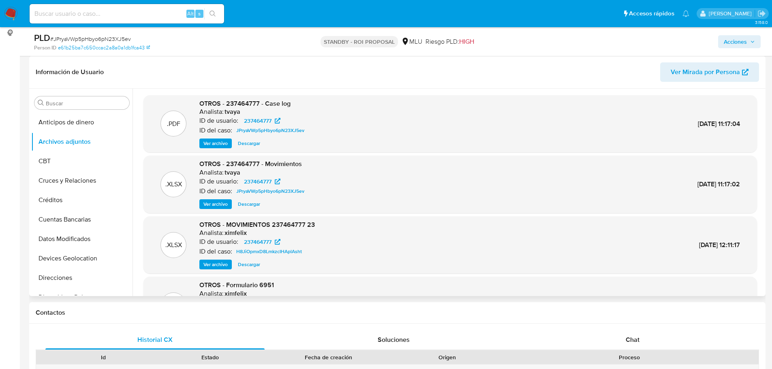
click at [222, 145] on span "Ver archivo" at bounding box center [216, 143] width 24 height 8
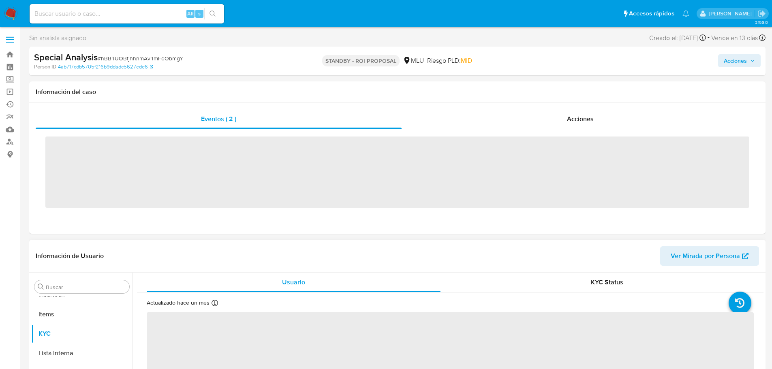
scroll to position [362, 0]
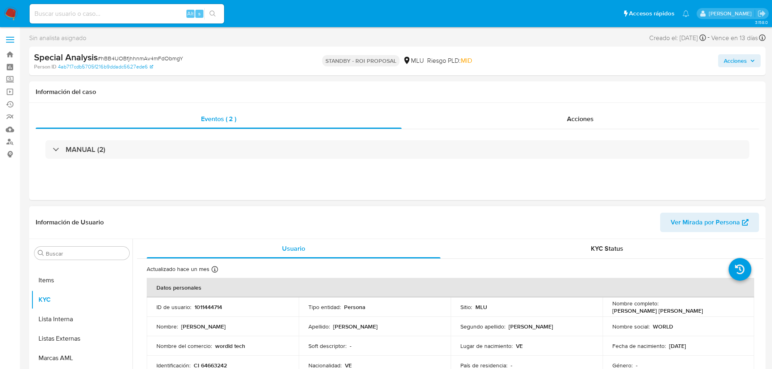
select select "10"
click at [744, 63] on span "Acciones" at bounding box center [735, 60] width 23 height 13
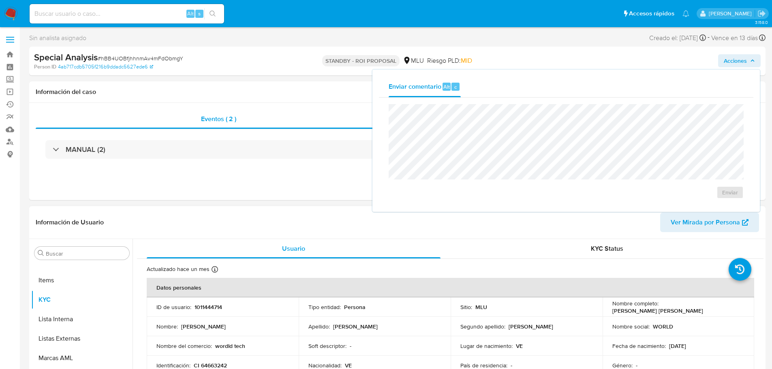
click at [490, 221] on header "Información de Usuario Ver Mirada por Persona" at bounding box center [398, 222] width 724 height 19
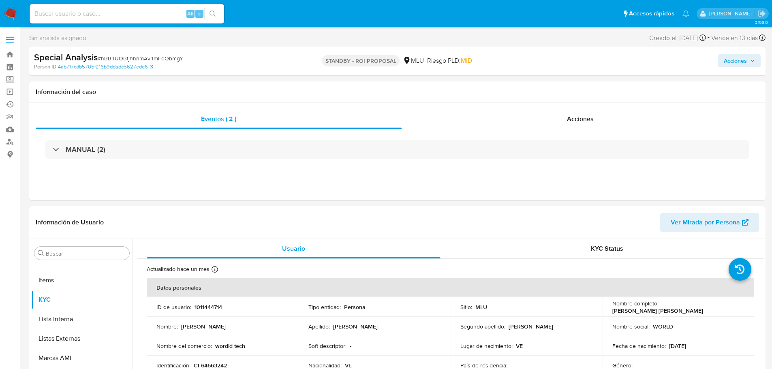
click at [133, 56] on span "# hBB4UOBfjhhnmAv4mFdObmgY" at bounding box center [141, 58] width 86 height 8
copy span "hBB4UOBfjhhnmAv4mFdObmgY"
click at [9, 15] on img at bounding box center [11, 14] width 14 height 14
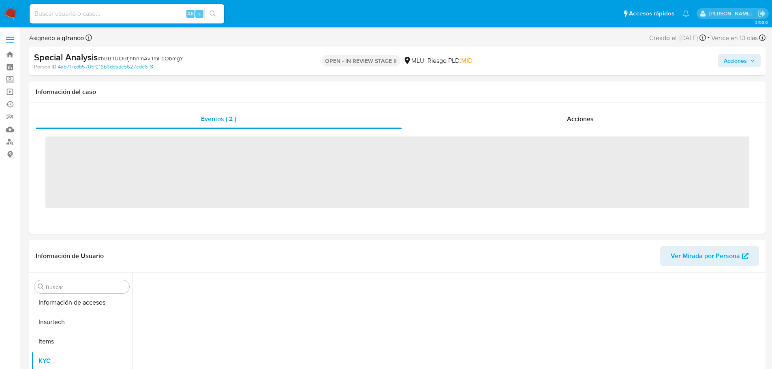
scroll to position [362, 0]
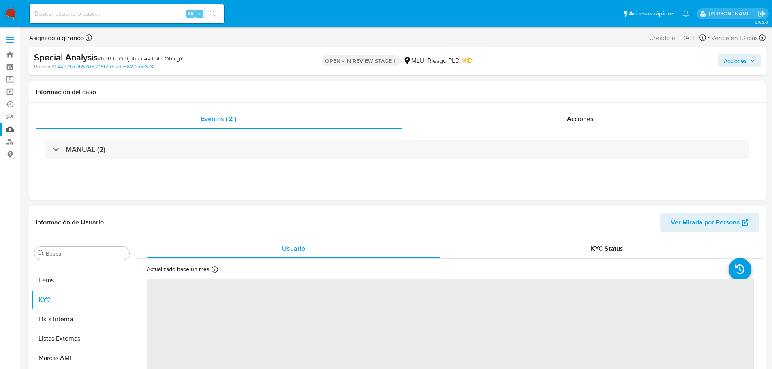
select select "10"
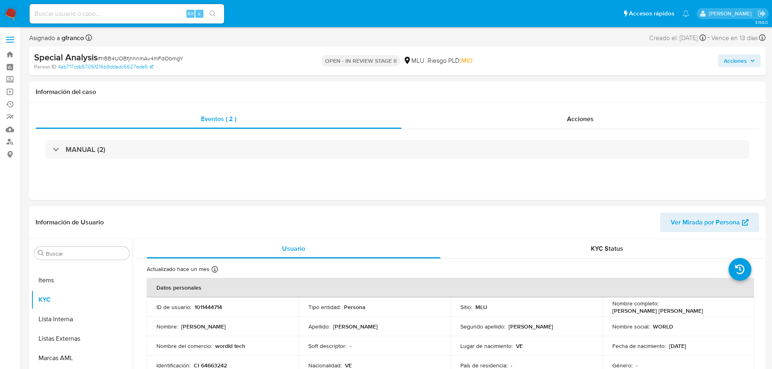
click at [739, 60] on span "Acciones" at bounding box center [735, 60] width 23 height 13
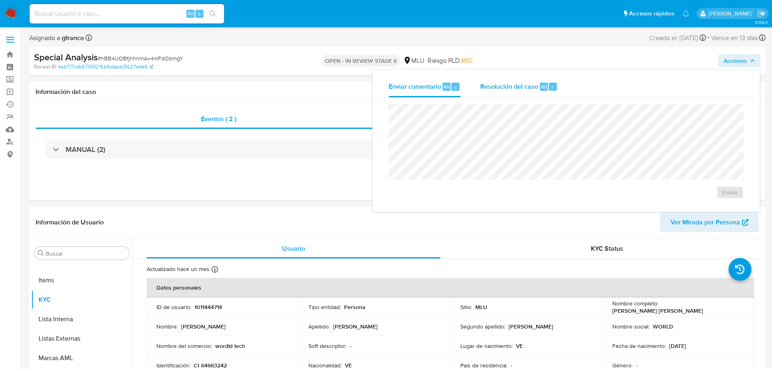
drag, startPoint x: 528, startPoint y: 89, endPoint x: 531, endPoint y: 103, distance: 14.5
click at [528, 89] on span "Resolución del caso" at bounding box center [509, 86] width 58 height 9
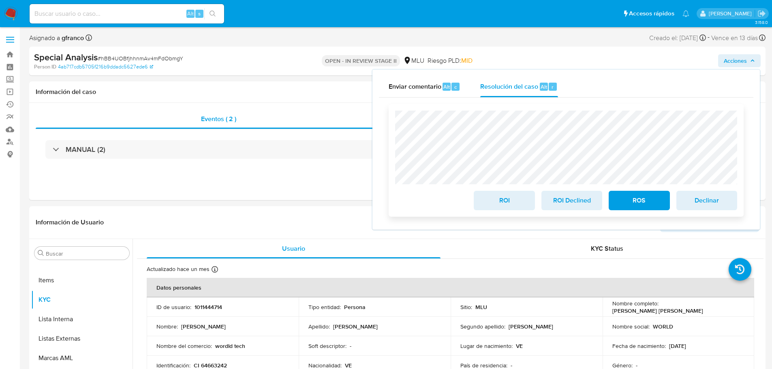
click at [569, 203] on span "ROI Declined" at bounding box center [572, 201] width 40 height 18
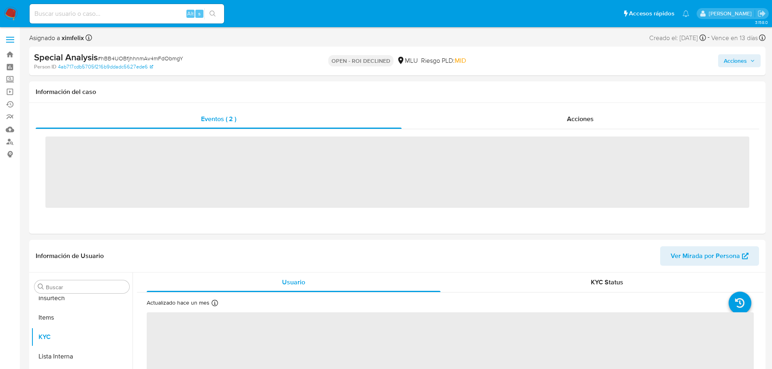
scroll to position [362, 0]
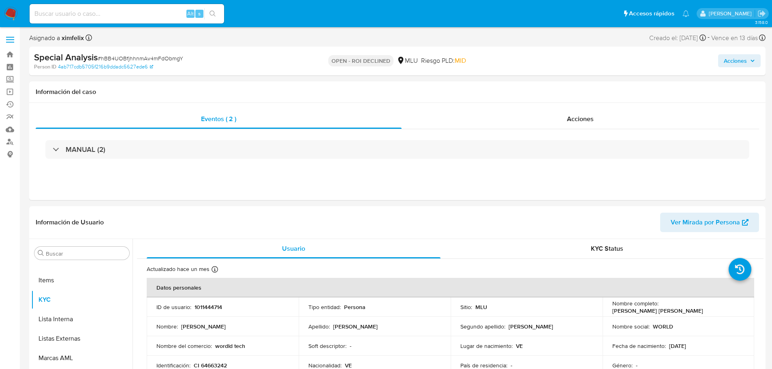
select select "10"
